Goal: Communication & Community: Answer question/provide support

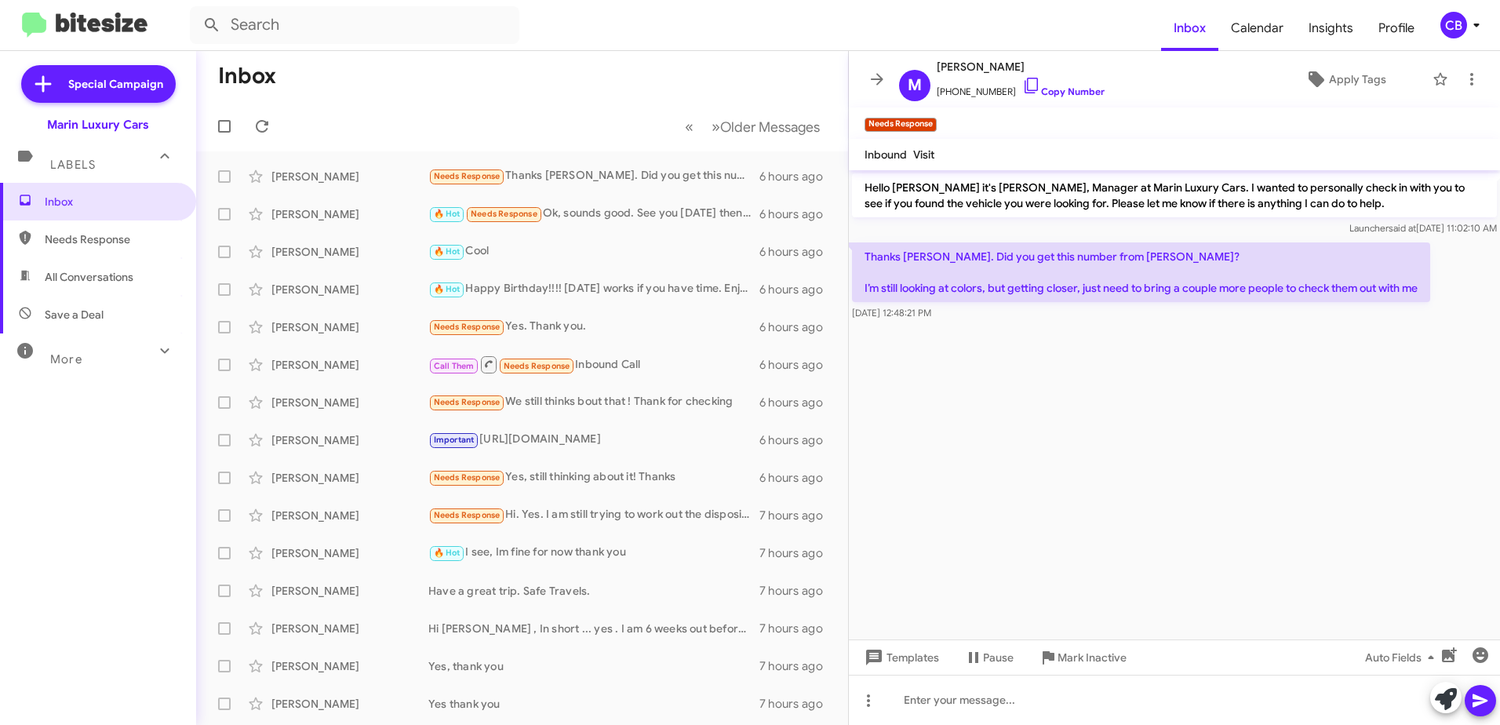
click at [73, 174] on mat-expansion-panel-header "Labels" at bounding box center [98, 158] width 196 height 50
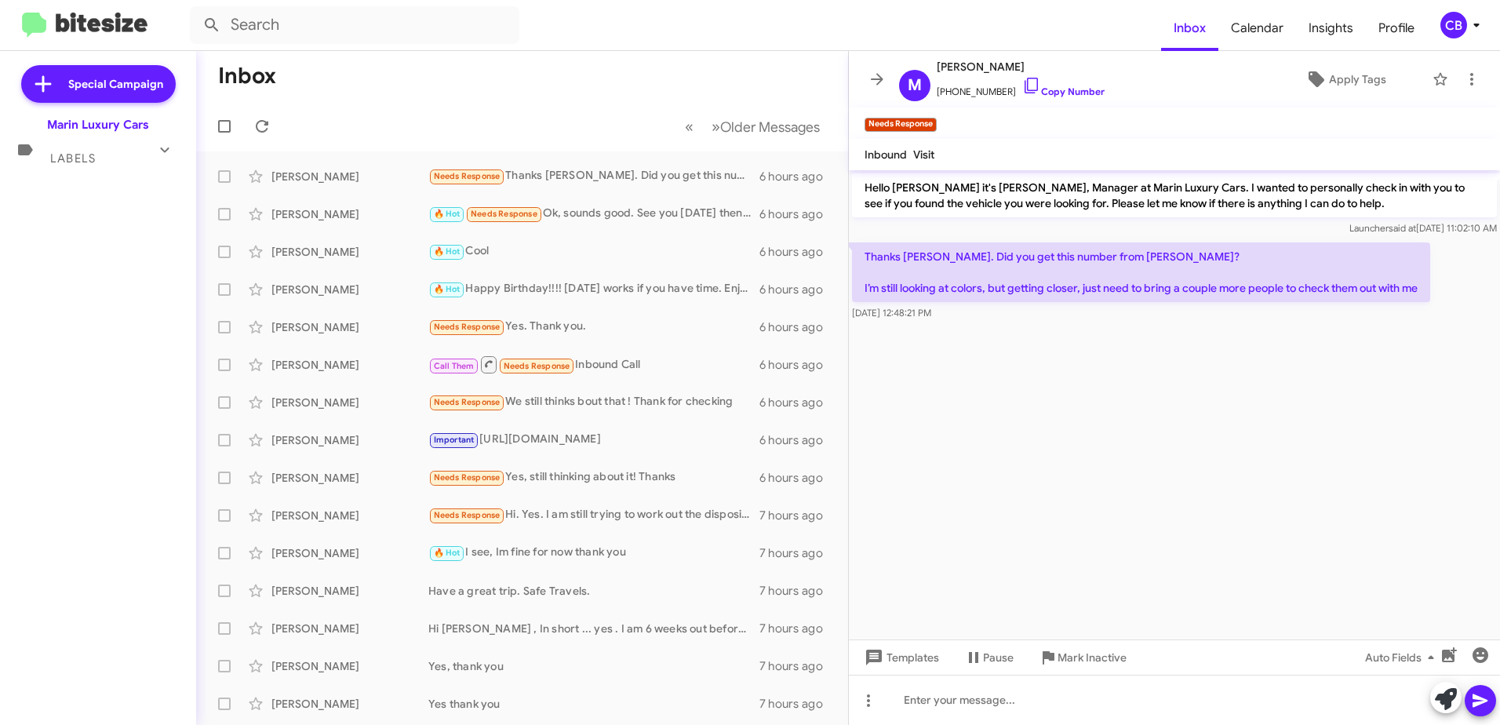
click at [71, 159] on span "Labels" at bounding box center [73, 158] width 46 height 14
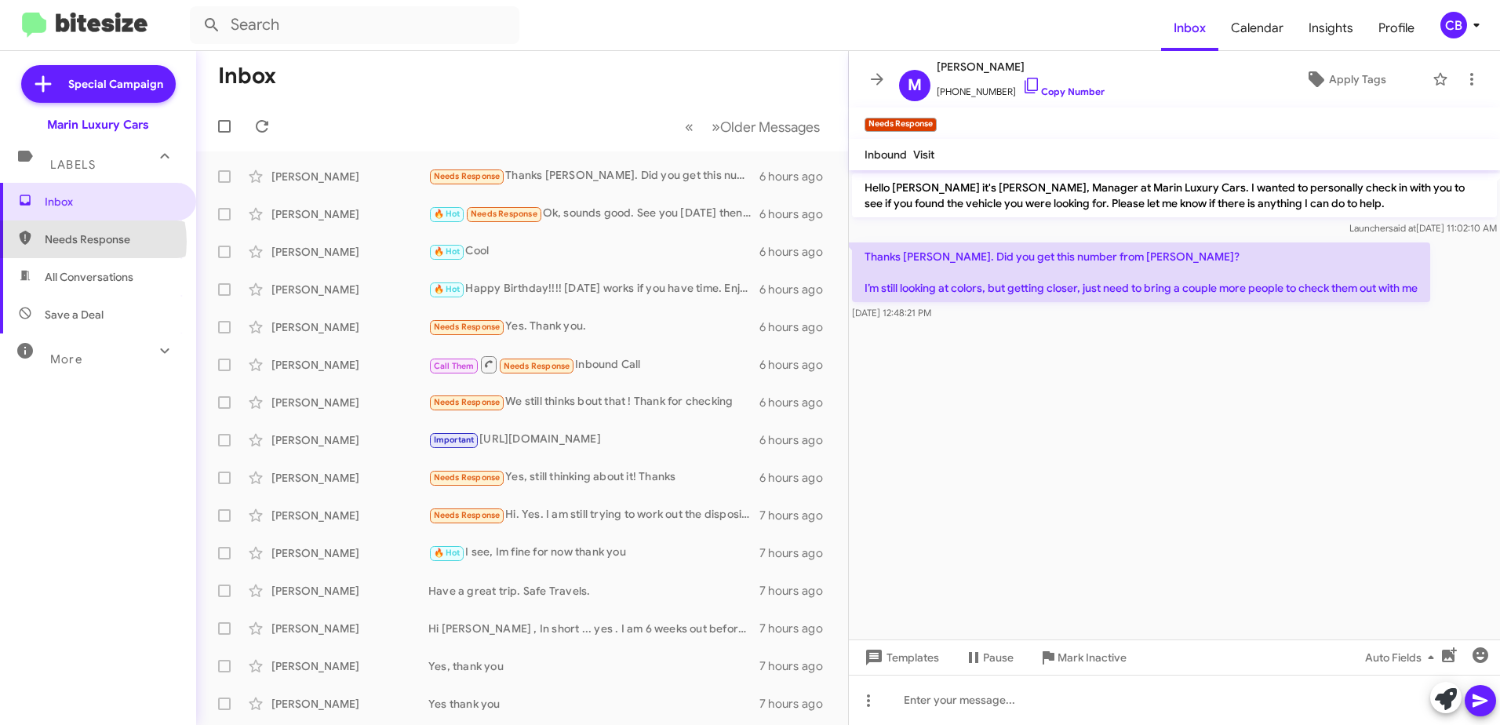
click at [84, 242] on span "Needs Response" at bounding box center [111, 239] width 133 height 16
type input "in:needs-response"
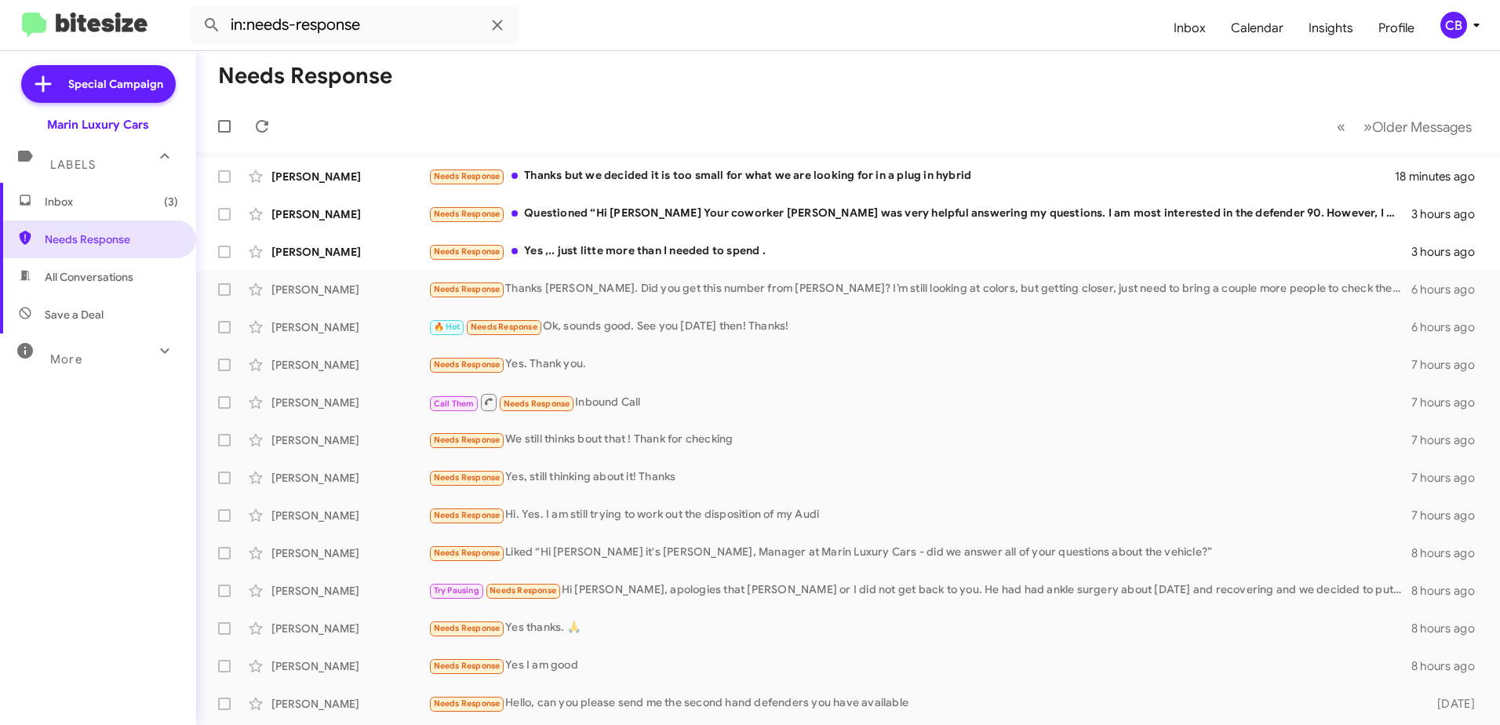
click at [57, 199] on span "Inbox (3)" at bounding box center [111, 202] width 133 height 16
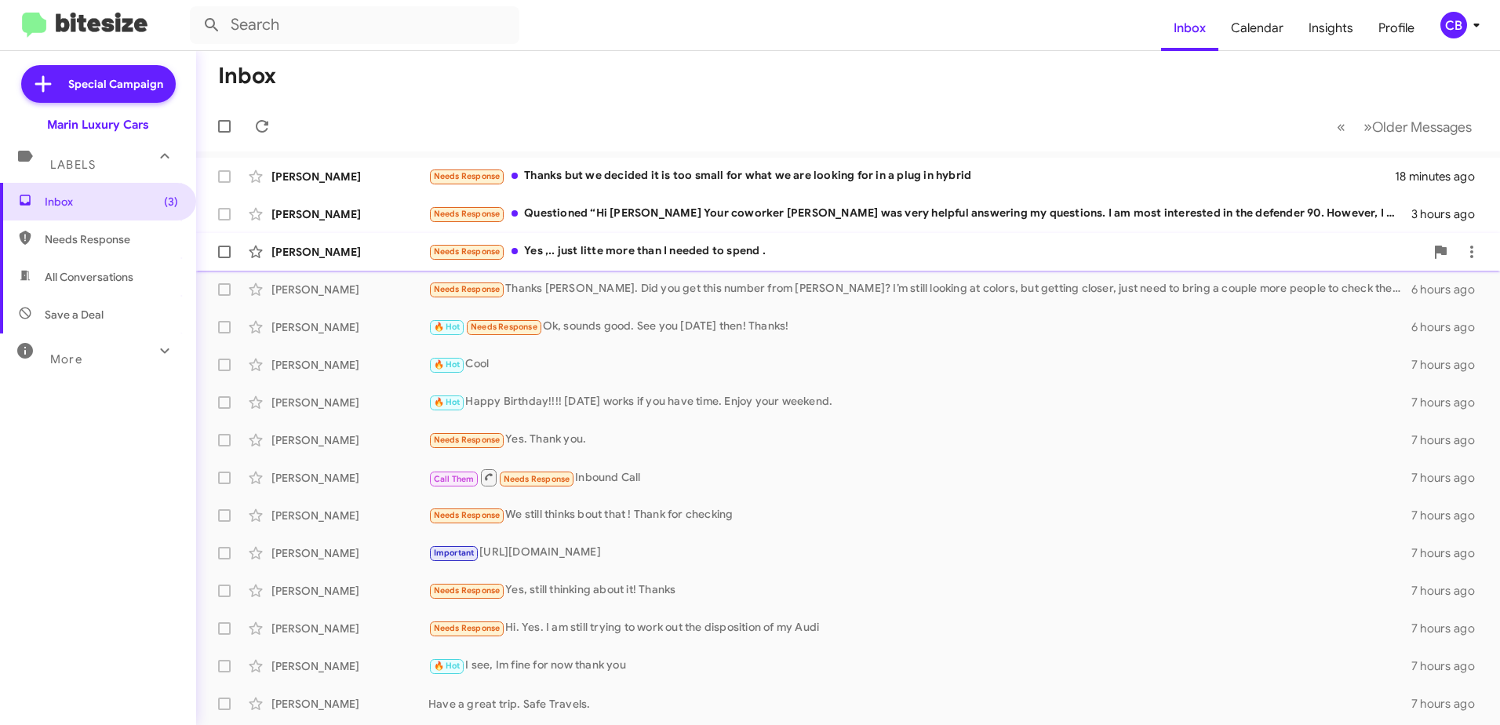
click at [617, 247] on div "Needs Response Yes ,.. just litte more than I needed to spend ." at bounding box center [926, 251] width 996 height 18
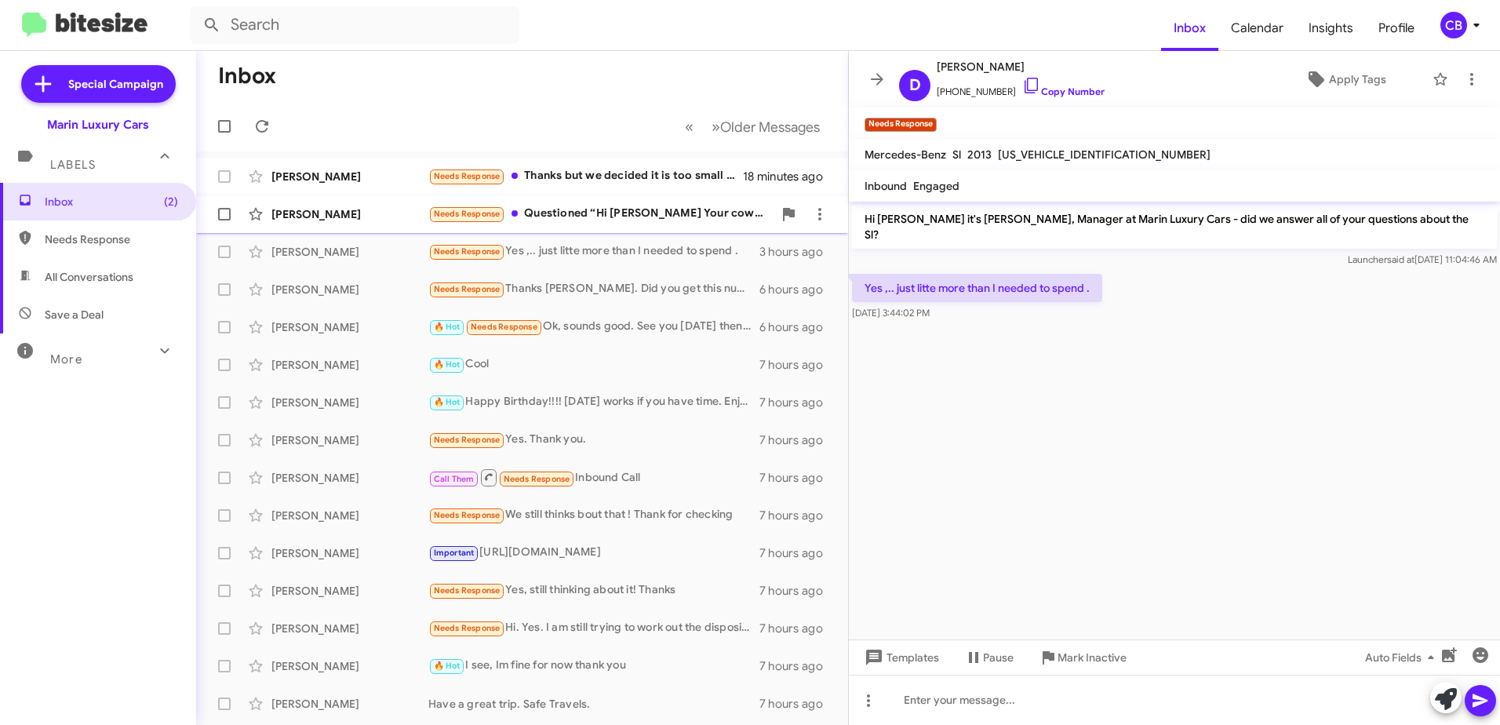
click at [611, 206] on div "Needs Response Questioned “Hi [PERSON_NAME] Your coworker [PERSON_NAME] was ver…" at bounding box center [600, 214] width 344 height 18
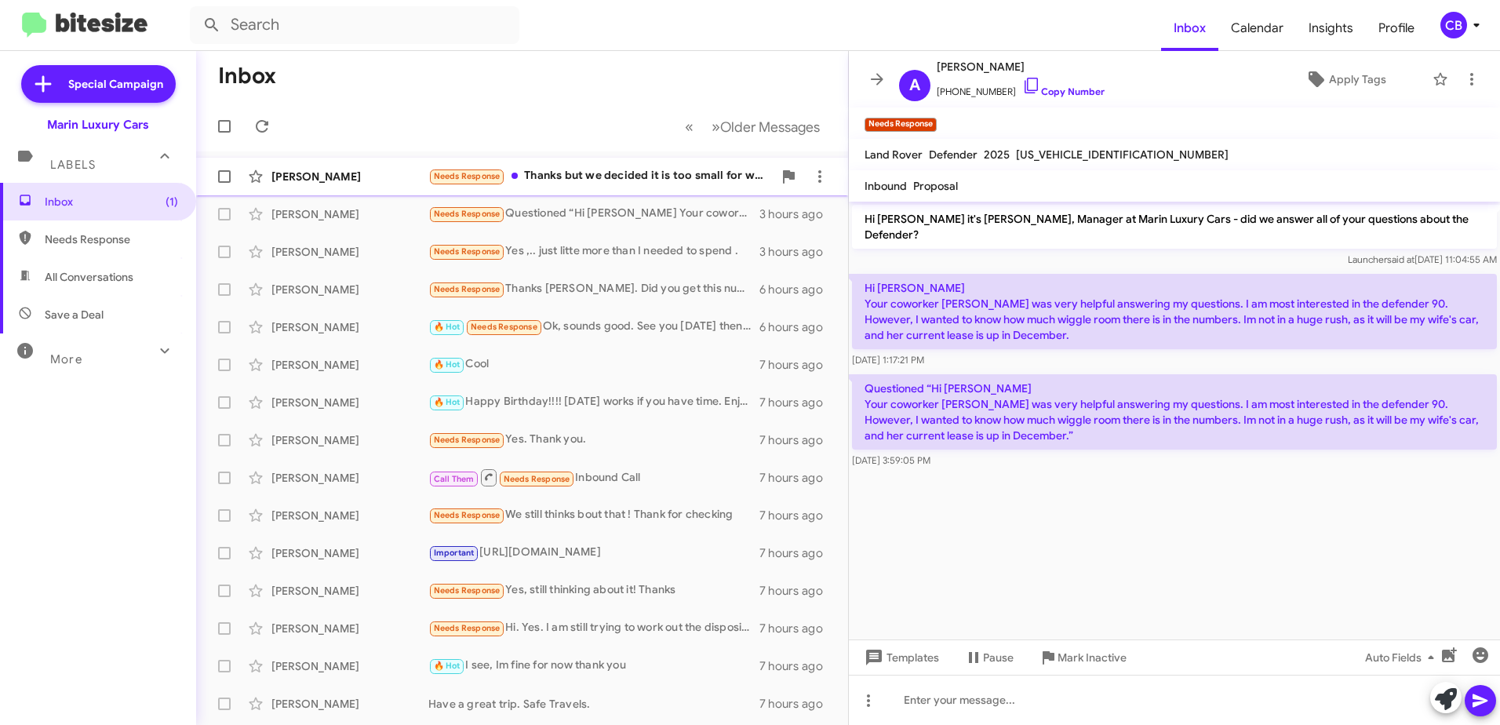
click at [603, 177] on div "Needs Response Thanks but we decided it is too small for what we are looking fo…" at bounding box center [600, 176] width 344 height 18
